Goal: Task Accomplishment & Management: Manage account settings

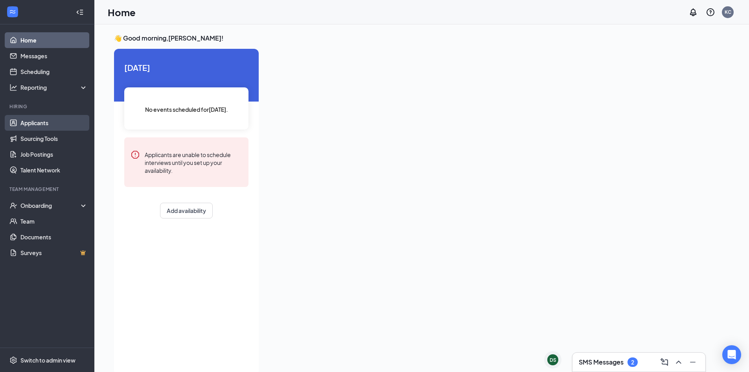
click at [57, 118] on link "Applicants" at bounding box center [53, 123] width 67 height 16
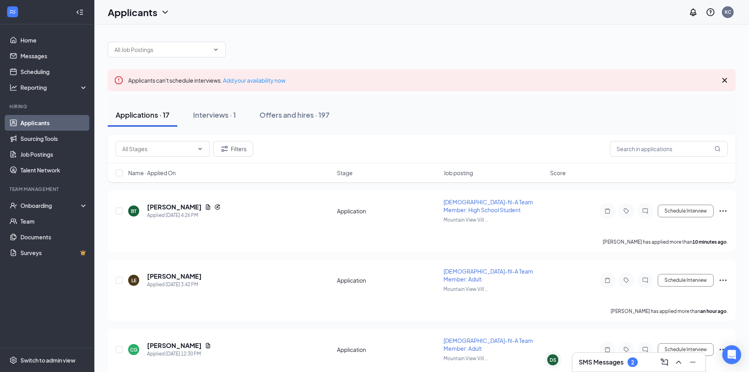
click at [609, 361] on h3 "SMS Messages" at bounding box center [601, 361] width 45 height 9
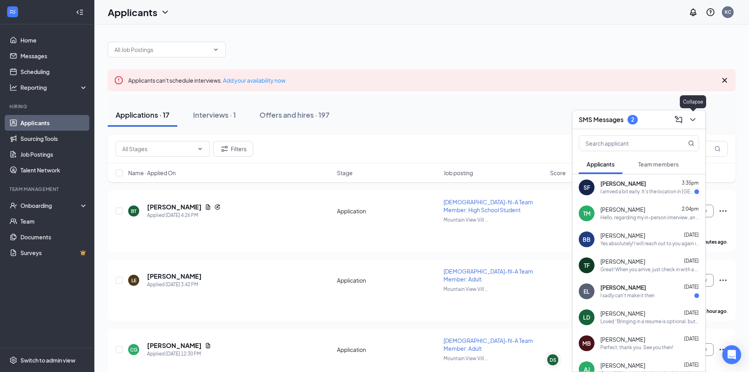
click at [696, 122] on icon "ChevronDown" at bounding box center [692, 119] width 9 height 9
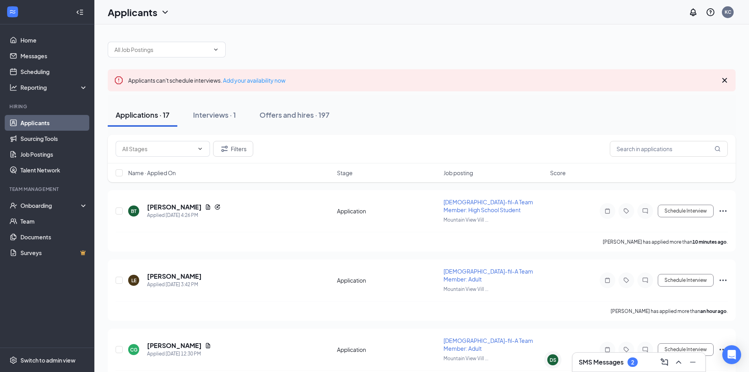
click at [614, 360] on h3 "SMS Messages" at bounding box center [601, 361] width 45 height 9
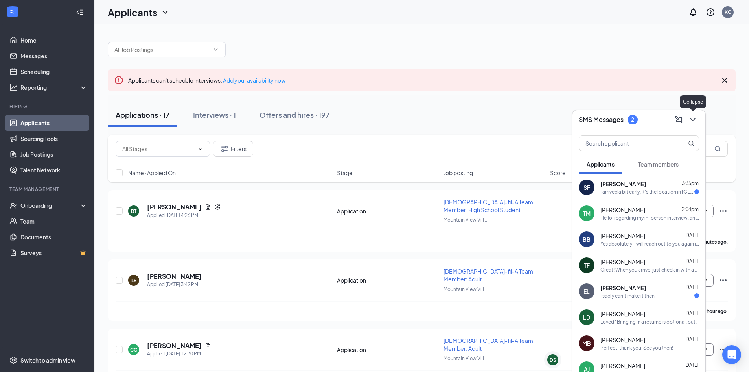
click at [693, 122] on icon "ChevronDown" at bounding box center [692, 119] width 9 height 9
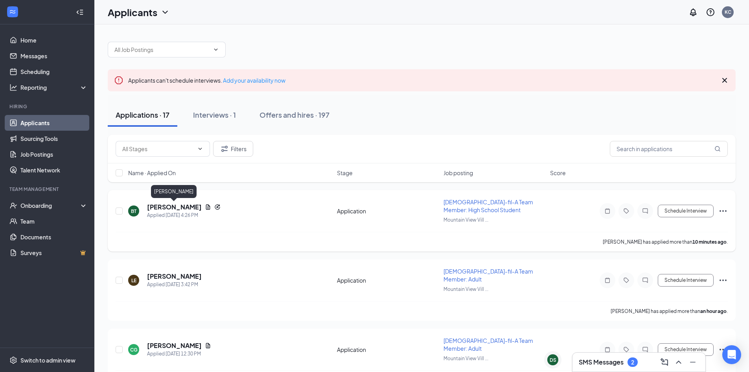
click at [188, 205] on h5 "[PERSON_NAME]" at bounding box center [174, 207] width 55 height 9
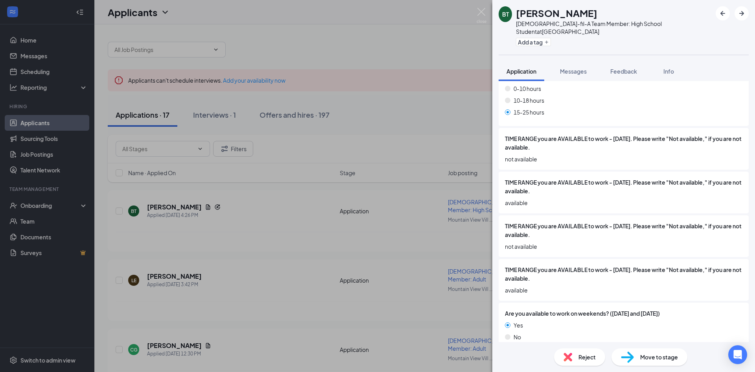
scroll to position [354, 0]
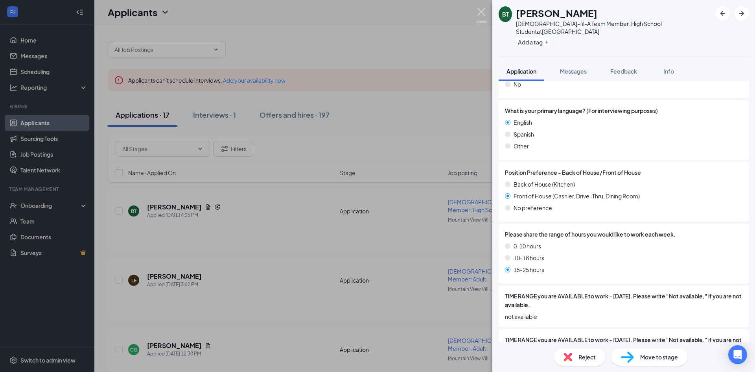
click at [481, 15] on img at bounding box center [482, 15] width 10 height 15
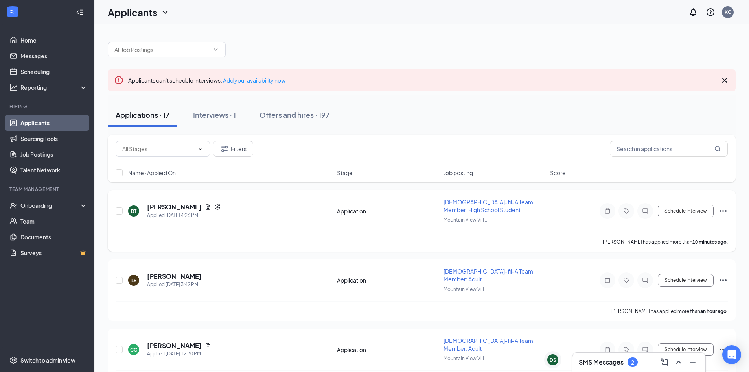
drag, startPoint x: 137, startPoint y: 230, endPoint x: 233, endPoint y: 228, distance: 96.4
drag, startPoint x: 233, startPoint y: 228, endPoint x: 201, endPoint y: 257, distance: 43.1
click at [183, 199] on div "[PERSON_NAME]" at bounding box center [174, 193] width 46 height 16
click at [187, 206] on h5 "[PERSON_NAME]" at bounding box center [174, 207] width 55 height 9
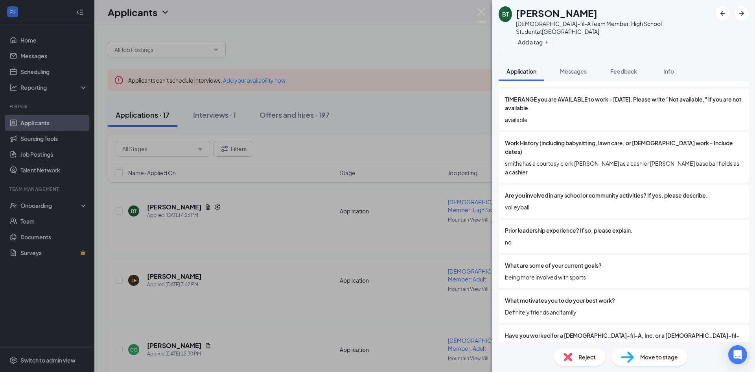
scroll to position [811, 0]
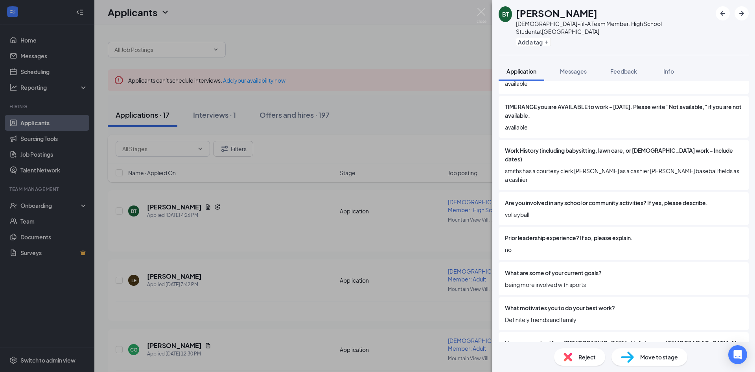
click at [476, 14] on div "BT [PERSON_NAME][DEMOGRAPHIC_DATA]-fil-A Team Member: High School Student at [G…" at bounding box center [377, 186] width 755 height 372
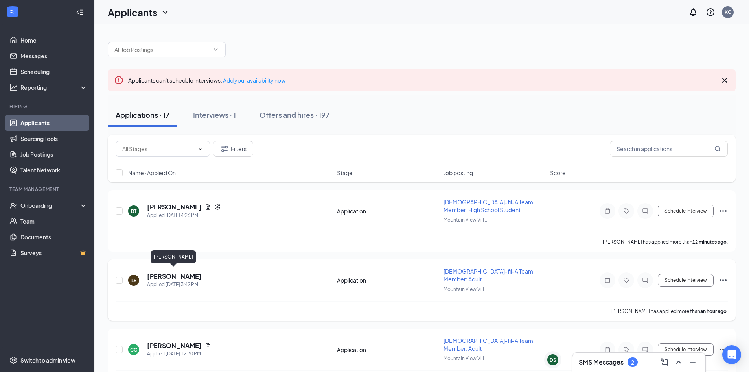
click at [195, 275] on h5 "[PERSON_NAME]" at bounding box center [174, 276] width 55 height 9
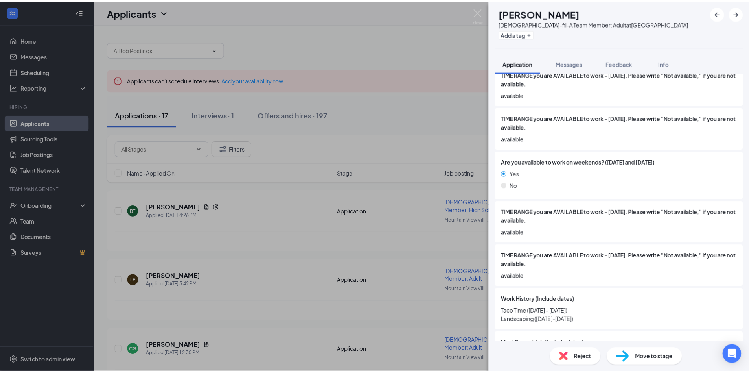
scroll to position [639, 0]
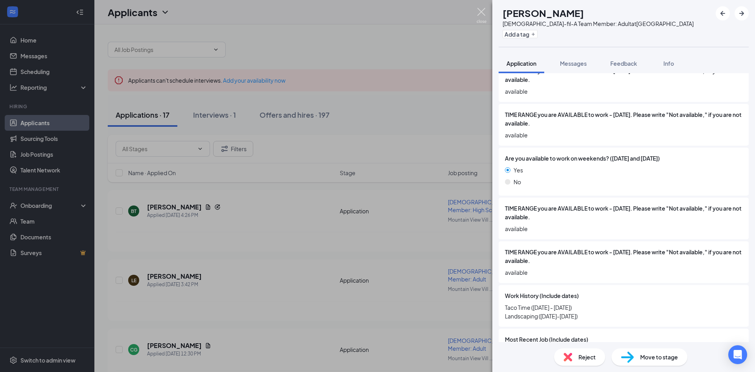
click at [480, 18] on img at bounding box center [482, 15] width 10 height 15
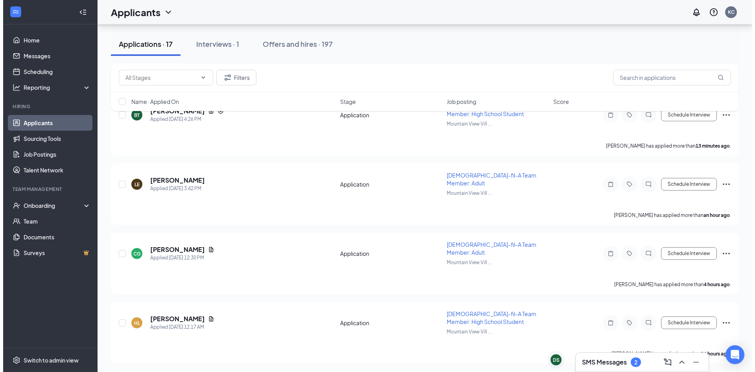
scroll to position [118, 0]
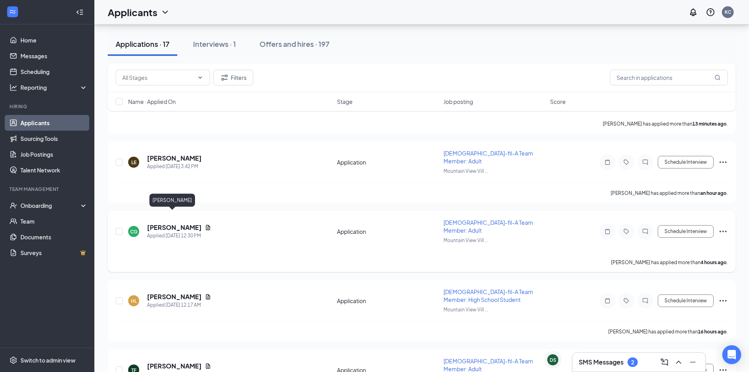
click at [179, 223] on h5 "[PERSON_NAME]" at bounding box center [174, 227] width 55 height 9
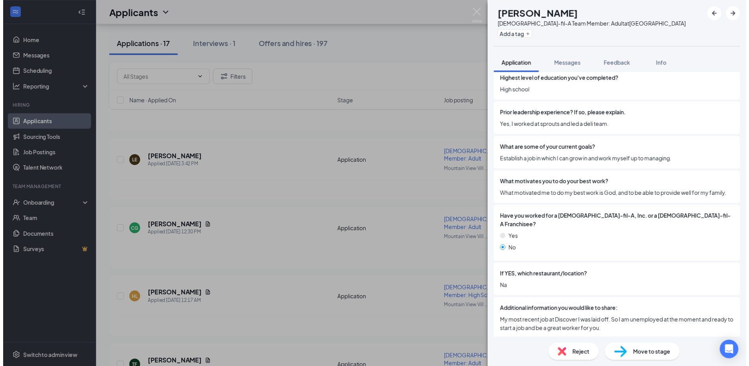
scroll to position [971, 0]
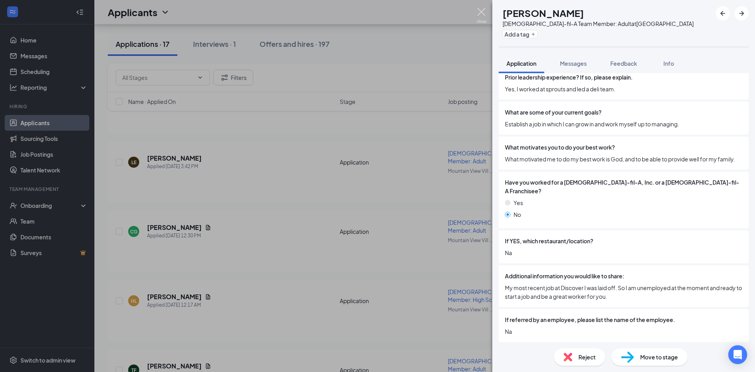
click at [486, 13] on img at bounding box center [482, 15] width 10 height 15
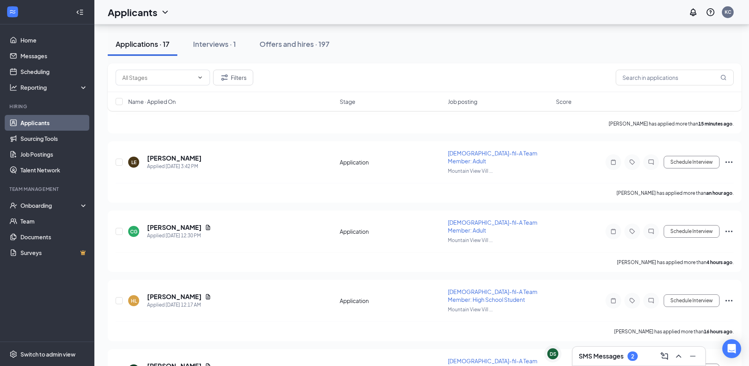
click at [593, 358] on h3 "SMS Messages" at bounding box center [601, 356] width 45 height 9
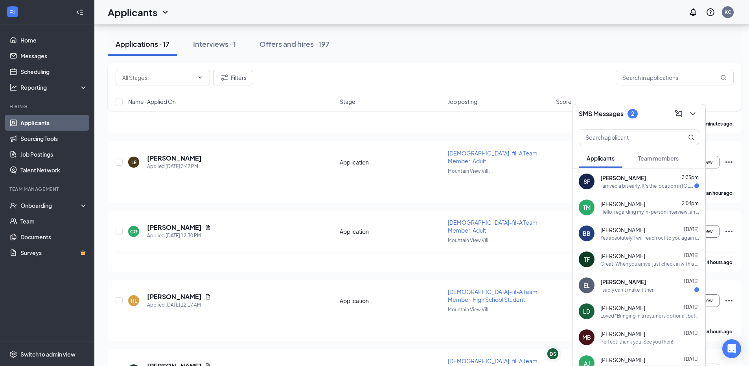
click at [672, 187] on div "I arrived a bit early. It's the location in [GEOGRAPHIC_DATA] correct?" at bounding box center [647, 185] width 94 height 7
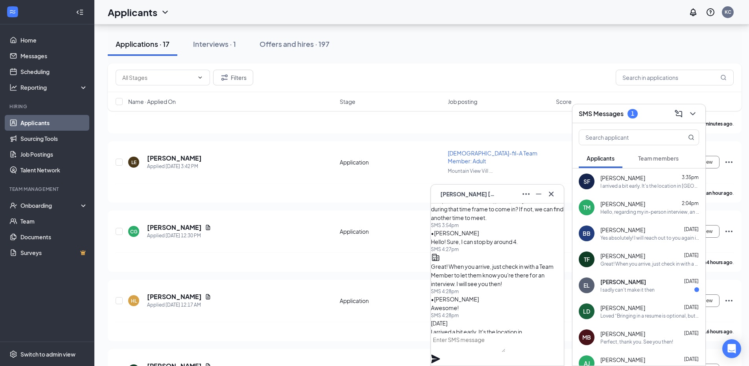
scroll to position [-39, 0]
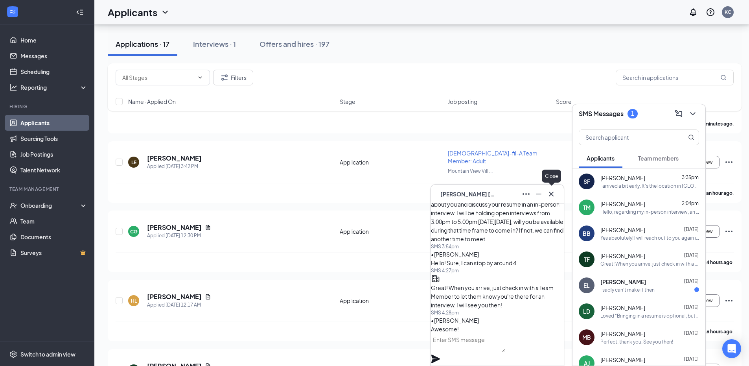
click at [549, 198] on icon "Cross" at bounding box center [551, 193] width 9 height 9
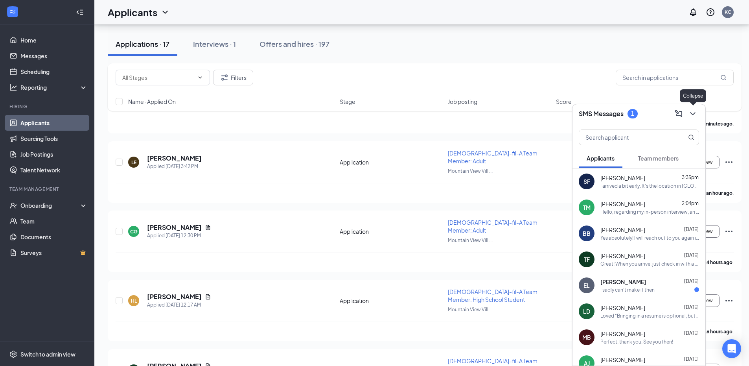
click at [697, 116] on icon "ChevronDown" at bounding box center [692, 113] width 9 height 9
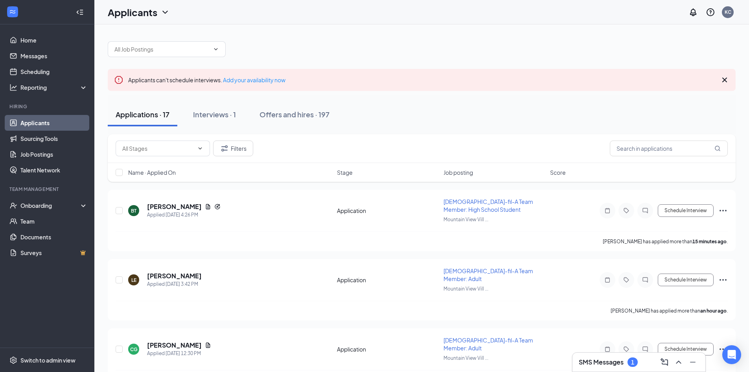
scroll to position [0, 0]
click at [595, 367] on div "SMS Messages 1" at bounding box center [639, 361] width 120 height 13
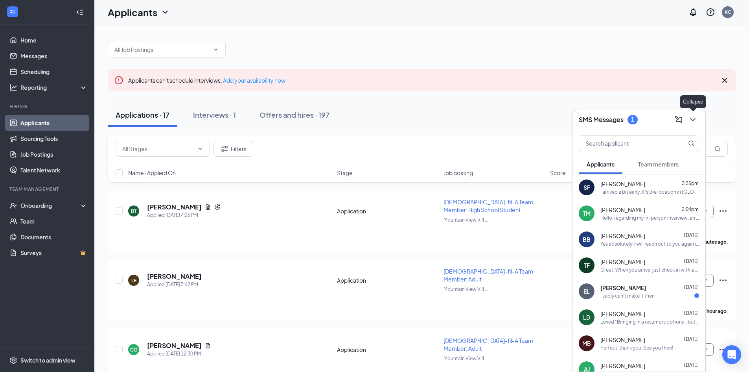
click at [696, 122] on icon "ChevronDown" at bounding box center [692, 119] width 9 height 9
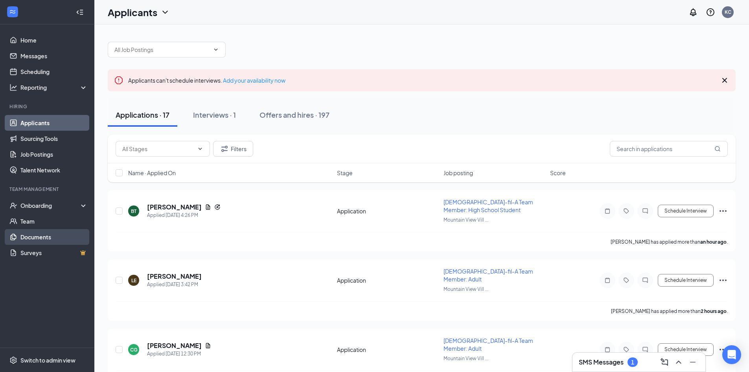
click at [35, 240] on link "Documents" at bounding box center [53, 237] width 67 height 16
click at [587, 355] on div "SMS Messages 1" at bounding box center [639, 361] width 133 height 19
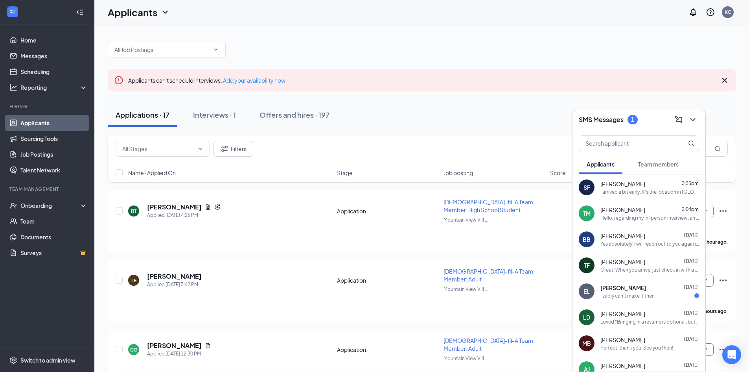
click at [691, 126] on div "SMS Messages 1" at bounding box center [639, 119] width 133 height 19
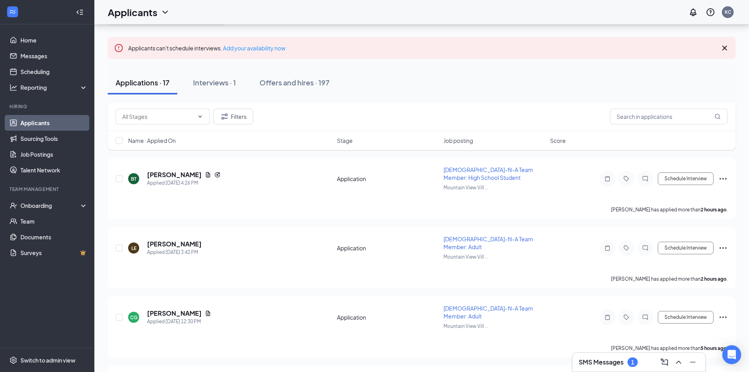
scroll to position [357, 0]
